Goal: Task Accomplishment & Management: Complete application form

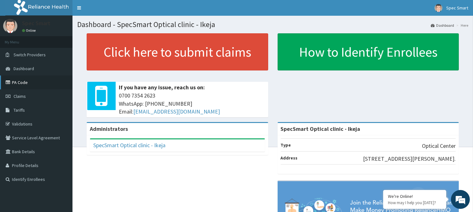
click at [24, 81] on link "PA Code" at bounding box center [36, 83] width 72 height 14
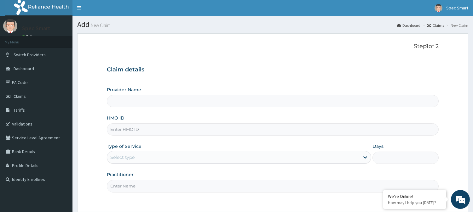
drag, startPoint x: 0, startPoint y: 0, endPoint x: 153, endPoint y: 131, distance: 201.3
click at [153, 131] on input "HMO ID" at bounding box center [273, 129] width 332 height 12
type input "SpecSmart Optical clinic - Ikeja"
type input "OHT/10988/A"
click at [165, 153] on div "Select type" at bounding box center [233, 157] width 252 height 10
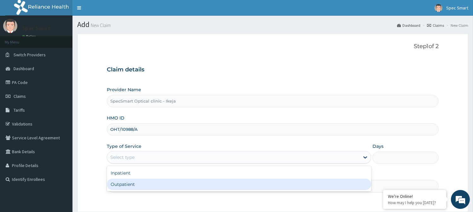
click at [158, 183] on div "Outpatient" at bounding box center [239, 184] width 264 height 11
type input "1"
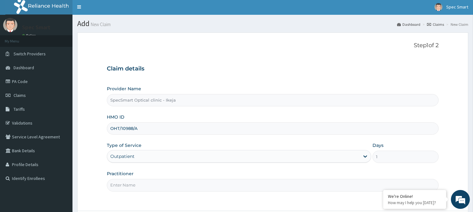
scroll to position [56, 0]
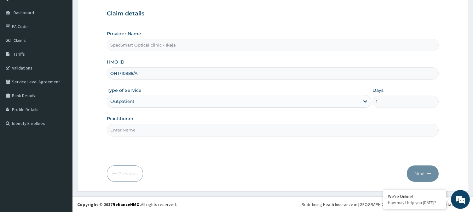
click at [129, 130] on input "Practitioner" at bounding box center [273, 130] width 332 height 12
type input "DR ITUA"
click at [418, 172] on button "Next" at bounding box center [423, 174] width 32 height 16
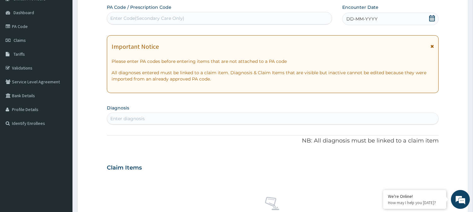
click at [207, 119] on div "Enter diagnosis" at bounding box center [272, 119] width 331 height 10
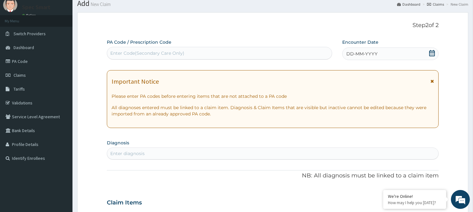
scroll to position [0, 0]
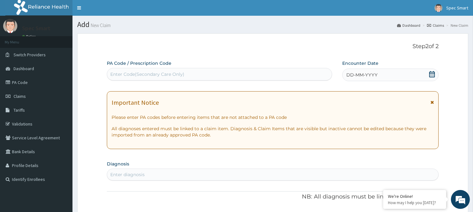
click at [188, 72] on div "Enter Code(Secondary Care Only)" at bounding box center [219, 74] width 225 height 10
paste input "PA/51F681"
type input "PA/51F681"
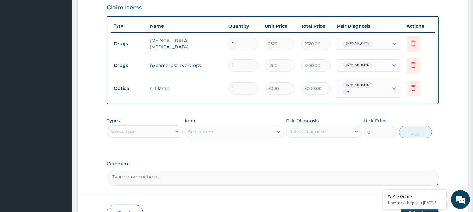
scroll to position [255, 0]
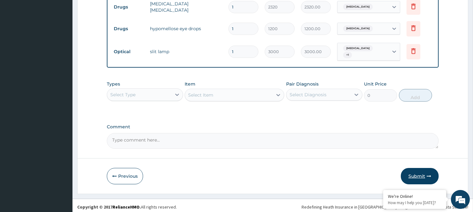
click at [423, 169] on button "Submit" at bounding box center [420, 176] width 38 height 16
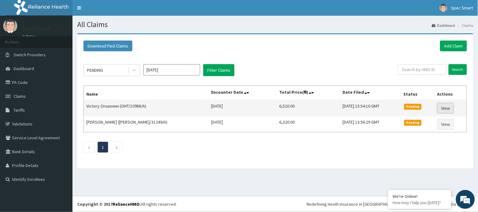
click at [446, 106] on link "View" at bounding box center [445, 108] width 17 height 11
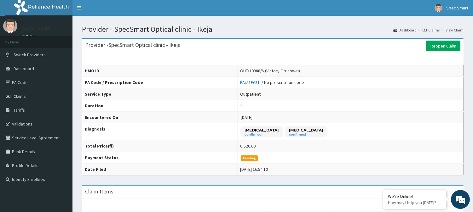
click at [313, 30] on h1 "Provider - SpecSmart Optical clinic - Ikeja" at bounding box center [272, 29] width 381 height 8
click at [251, 26] on h1 "Provider - SpecSmart Optical clinic - Ikeja" at bounding box center [272, 29] width 381 height 8
